Goal: Understand process/instructions: Learn about a topic

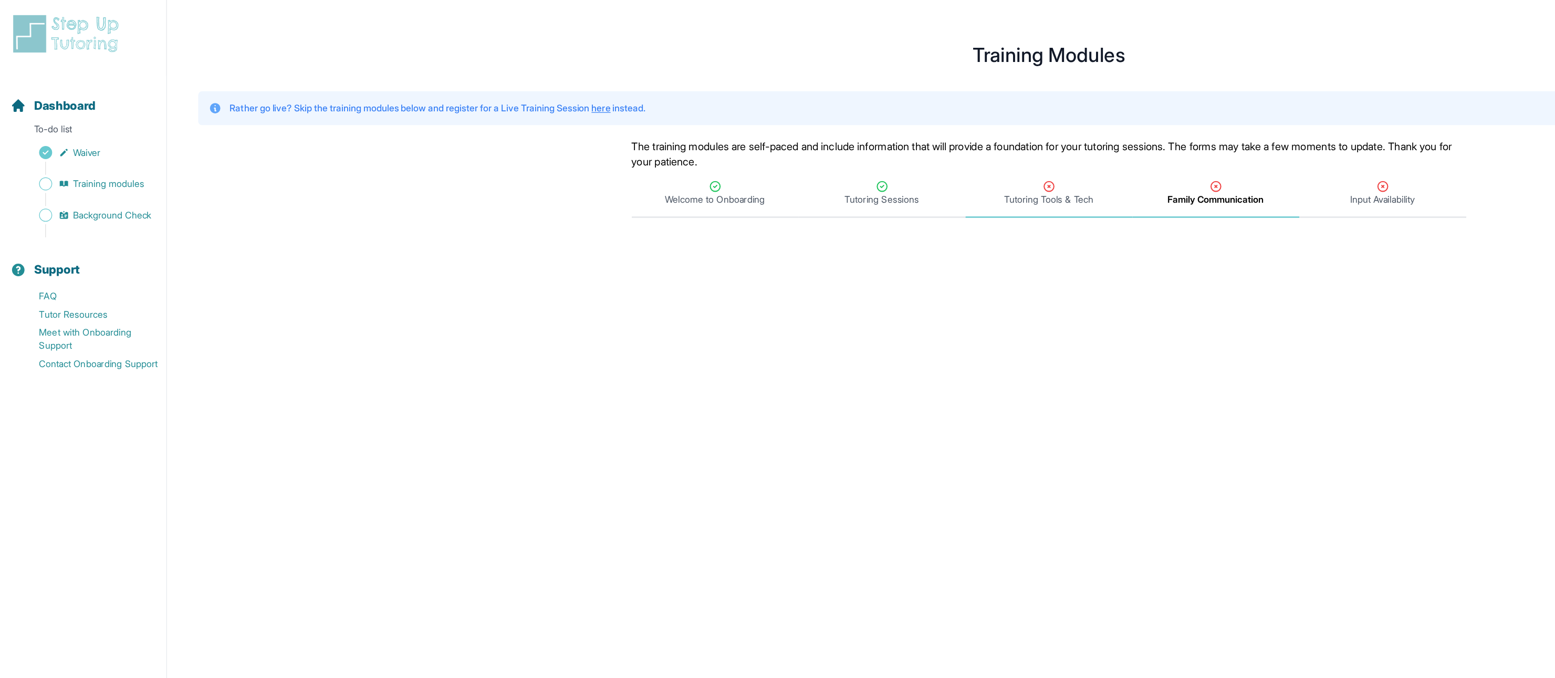
click at [820, 169] on span "Tutoring Tools & Tech" at bounding box center [845, 156] width 134 height 39
click at [81, 149] on span "Training modules" at bounding box center [87, 148] width 57 height 11
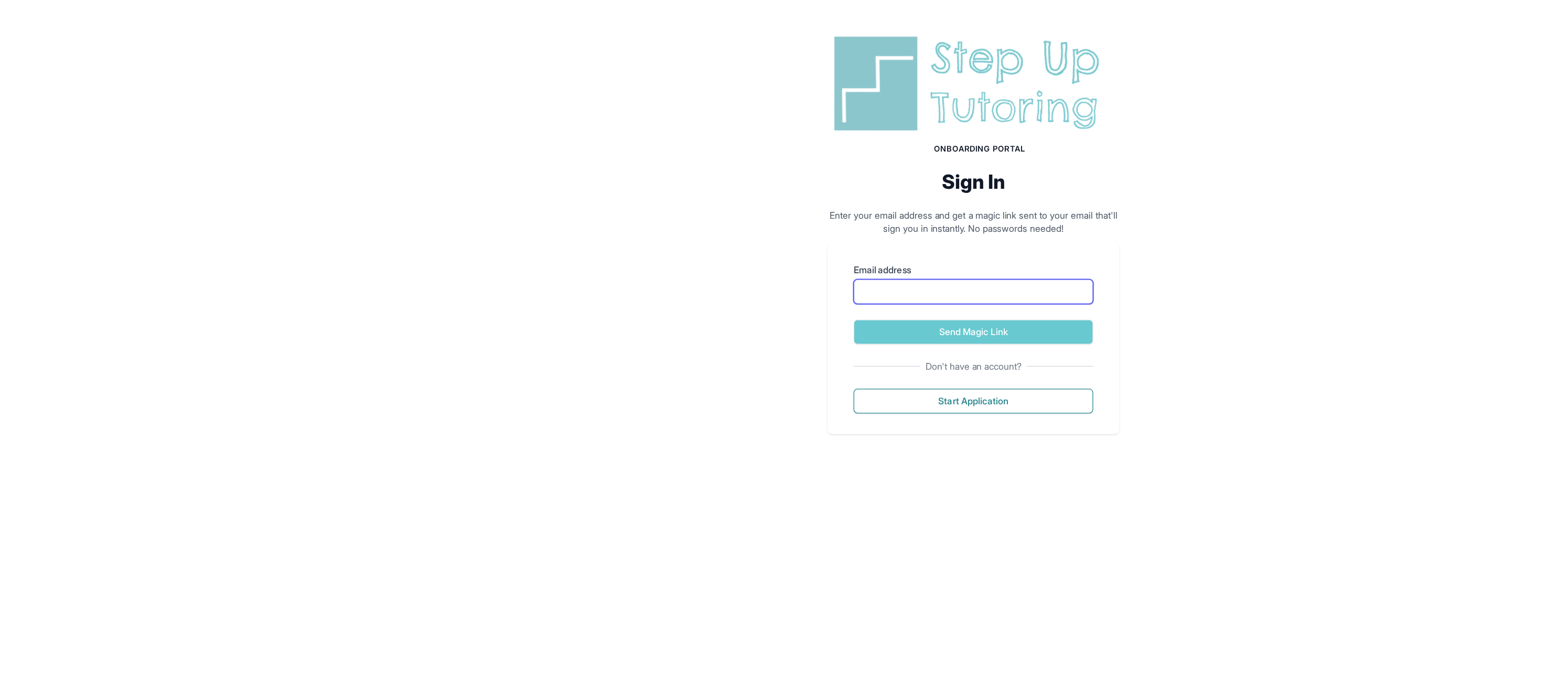
click at [748, 229] on input "Email address" at bounding box center [783, 235] width 193 height 20
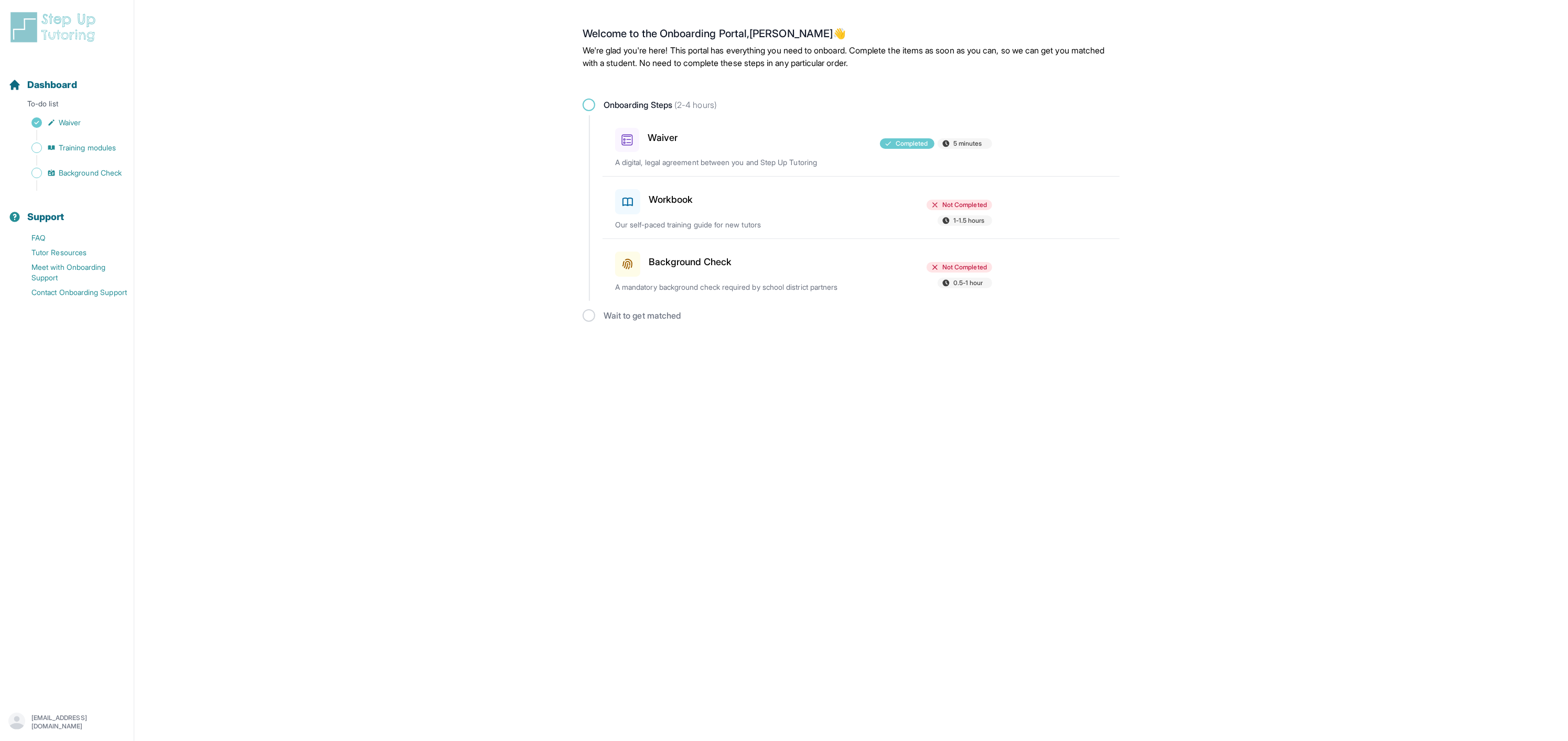
click at [720, 200] on div "Workbook" at bounding box center [676, 199] width 122 height 29
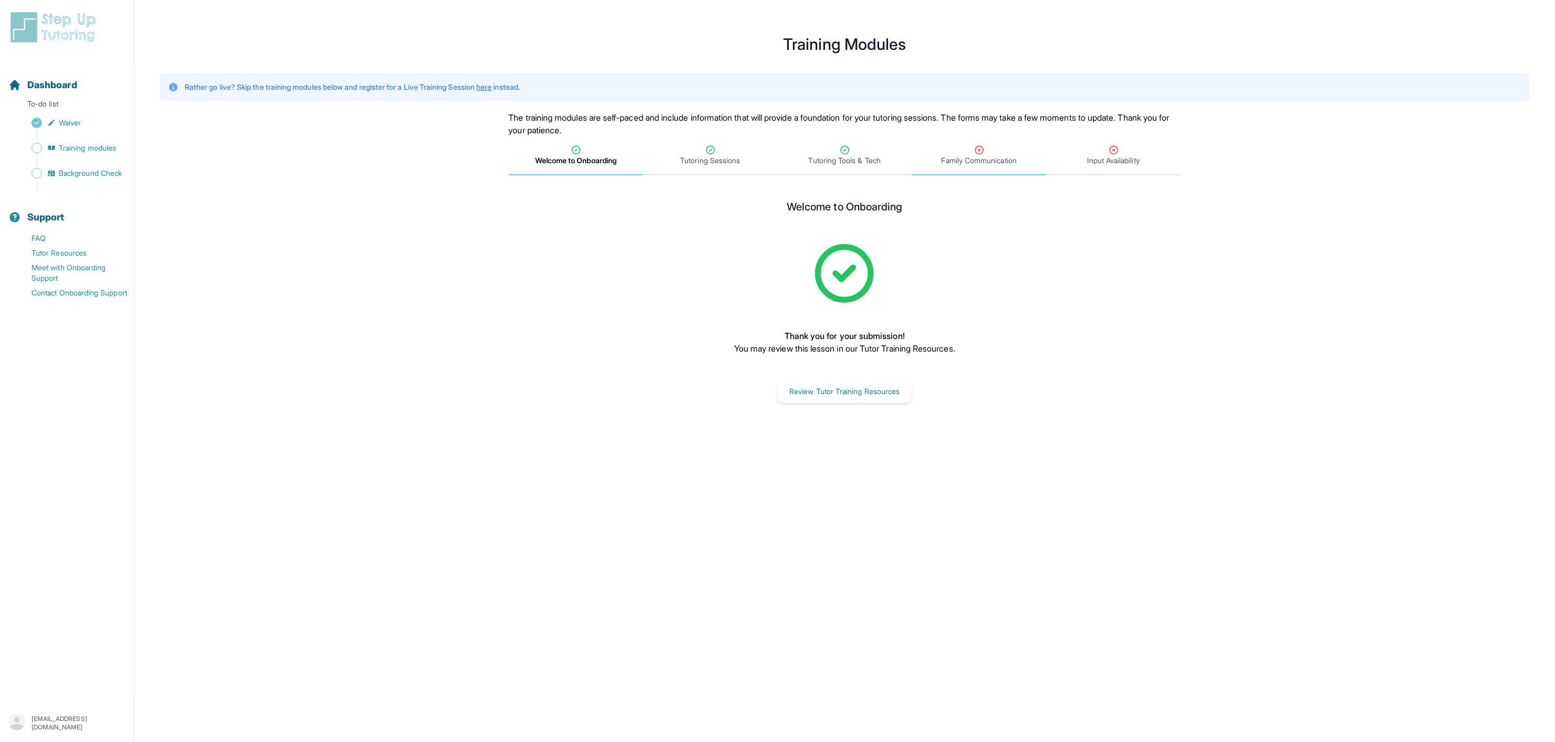
click at [1001, 156] on span "Family Communication" at bounding box center [978, 160] width 75 height 11
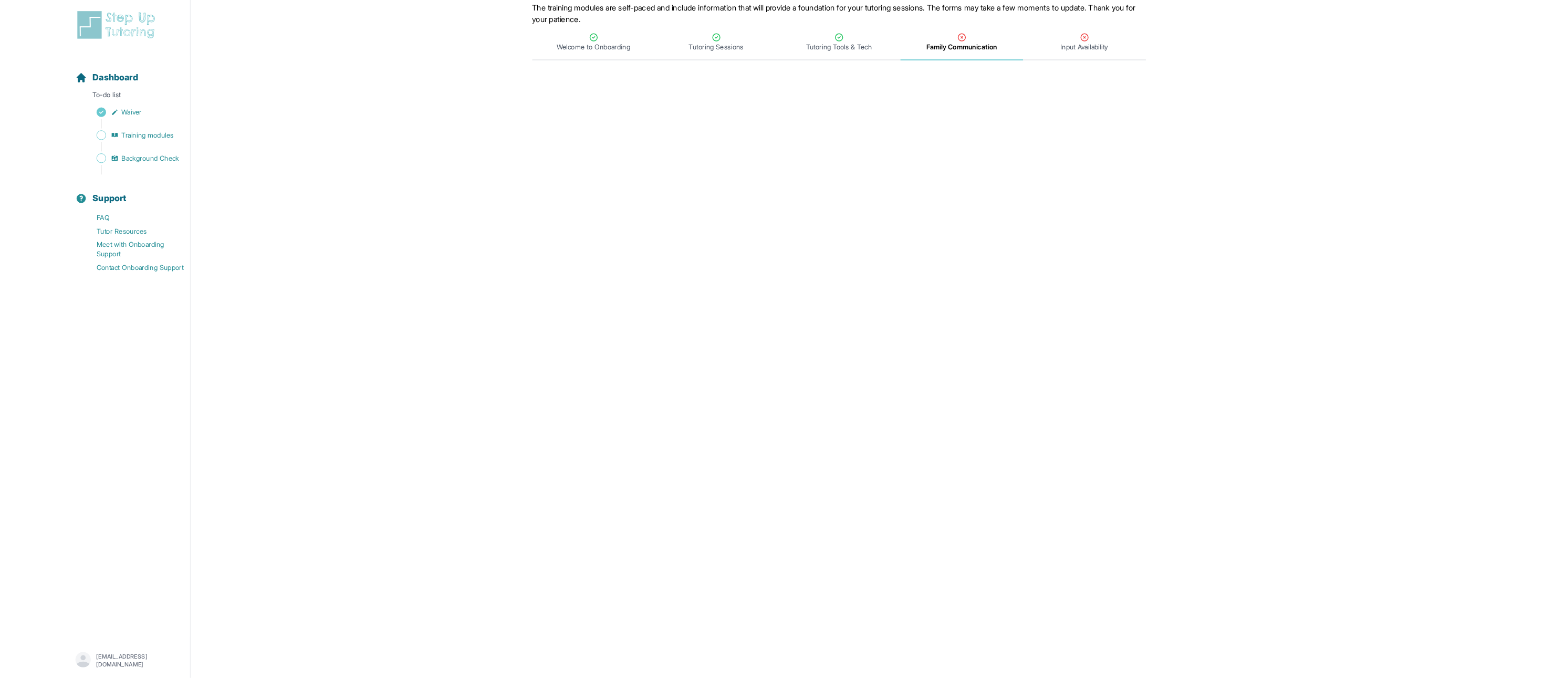
scroll to position [113, 0]
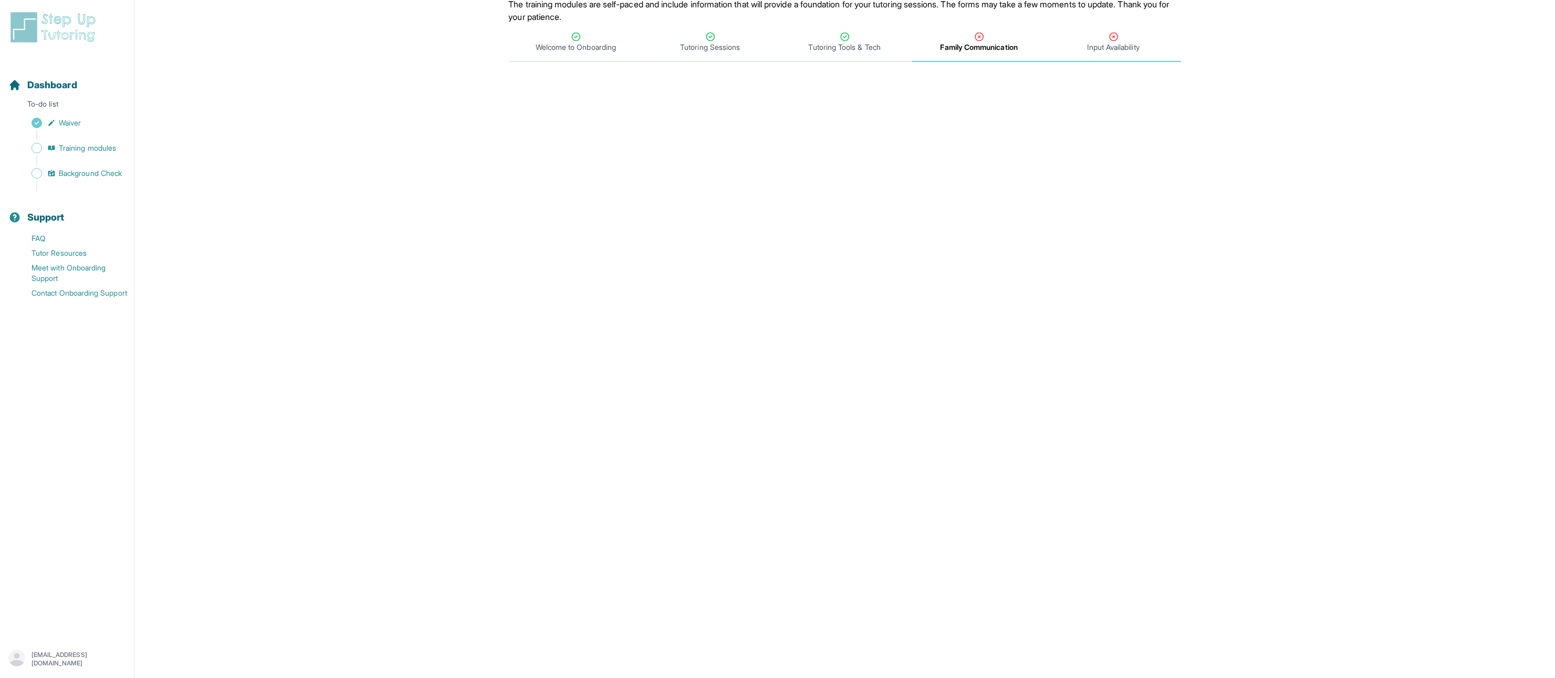
click at [1143, 45] on div "Input Availability" at bounding box center [1114, 42] width 130 height 21
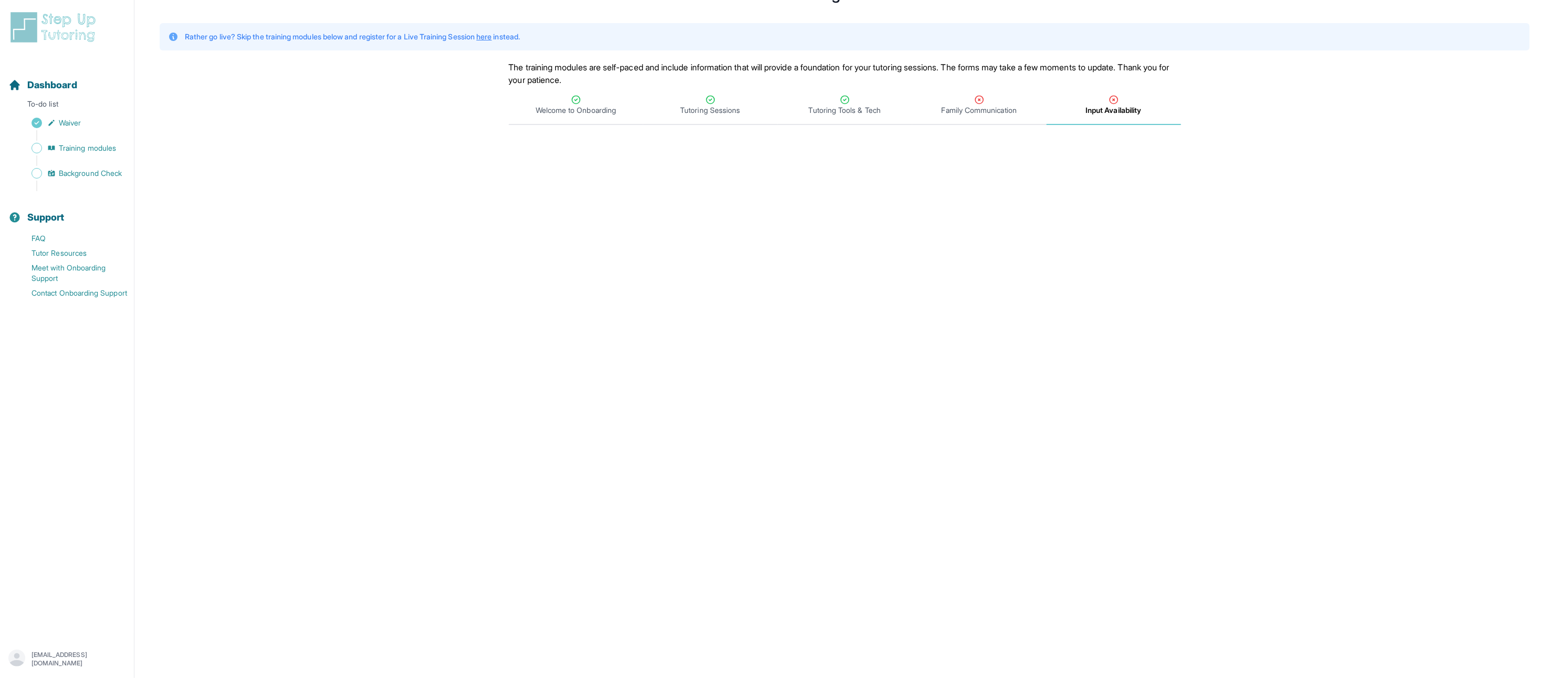
scroll to position [0, 0]
